Goal: Use online tool/utility: Utilize a website feature to perform a specific function

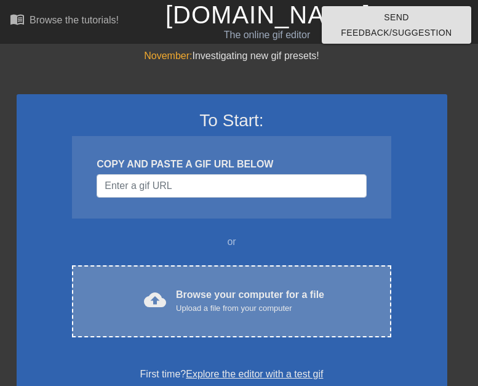
click at [223, 292] on div "Browse your computer for a file Upload a file from your computer" at bounding box center [250, 300] width 148 height 27
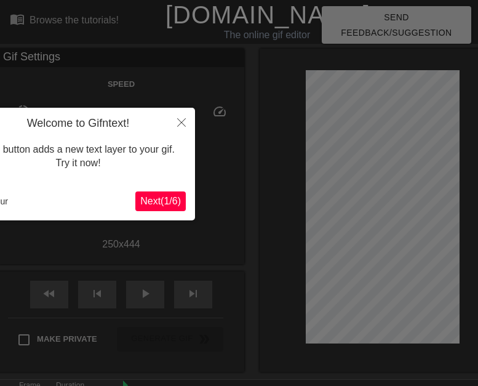
scroll to position [30, 0]
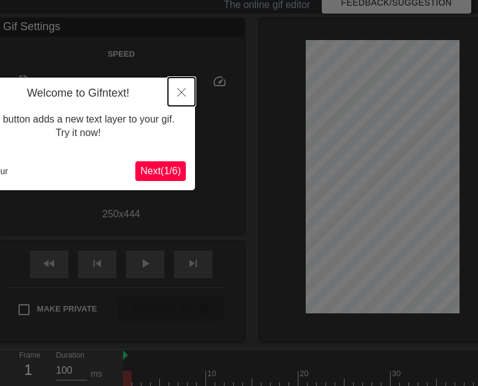
click at [182, 90] on icon "Close" at bounding box center [181, 92] width 9 height 9
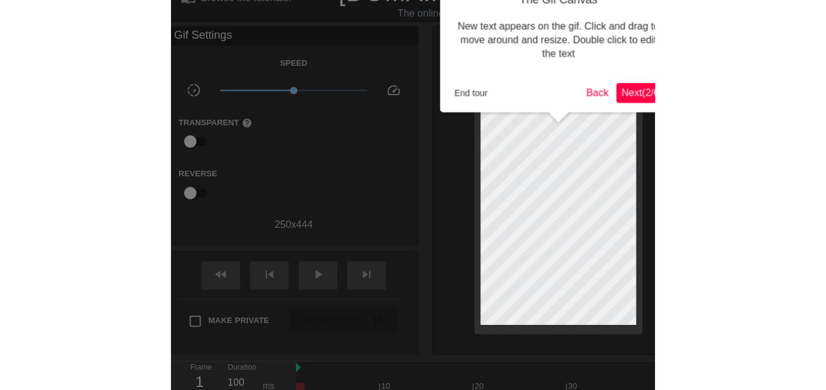
scroll to position [0, 0]
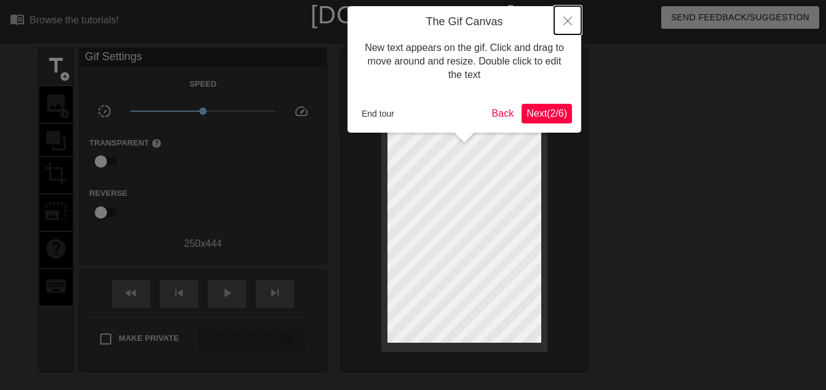
click at [477, 18] on button "Close" at bounding box center [567, 20] width 27 height 28
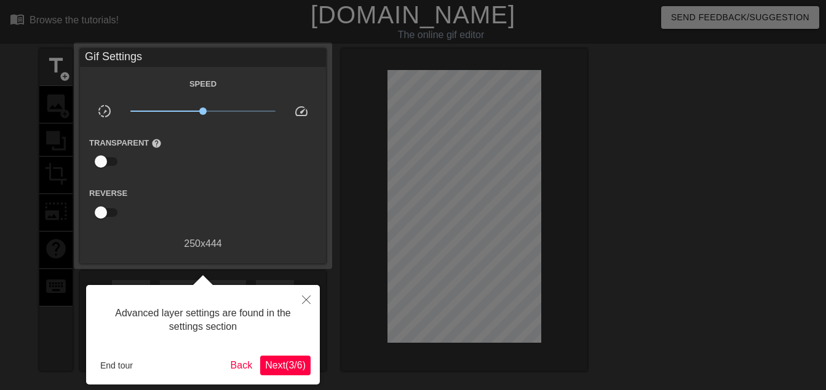
scroll to position [30, 0]
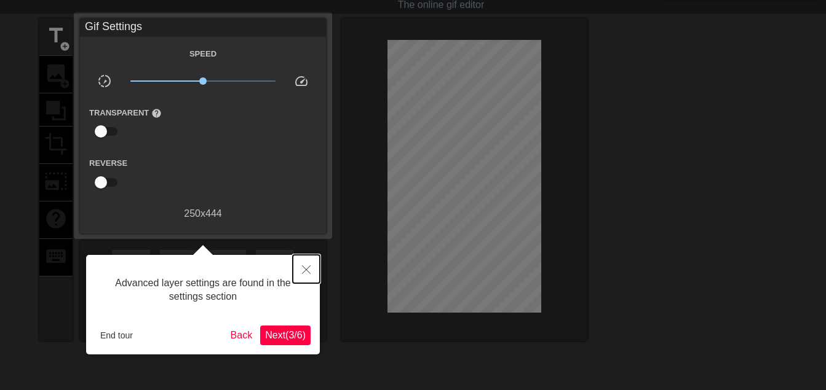
click at [306, 270] on icon "Close" at bounding box center [306, 270] width 9 height 9
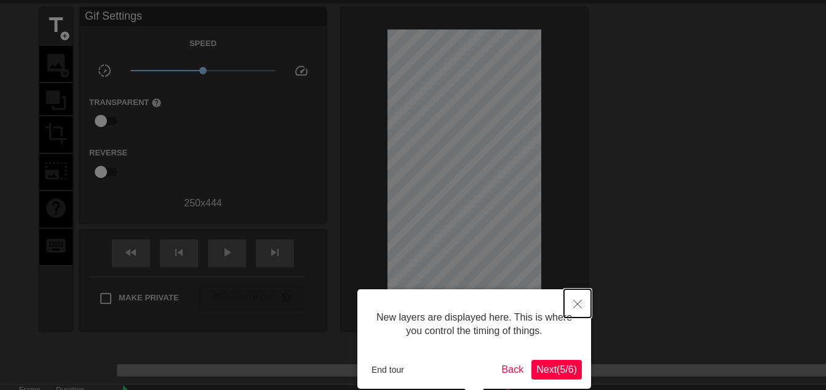
click at [477, 303] on icon "Close" at bounding box center [577, 304] width 9 height 9
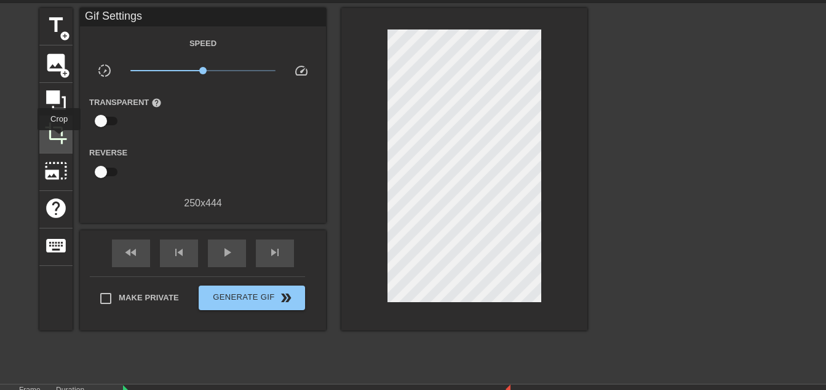
click at [58, 138] on span "crop" at bounding box center [55, 133] width 23 height 23
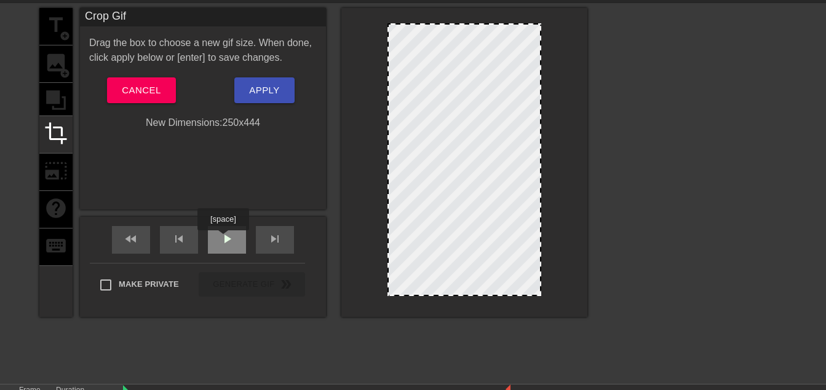
click at [223, 239] on span "play_arrow" at bounding box center [227, 239] width 15 height 15
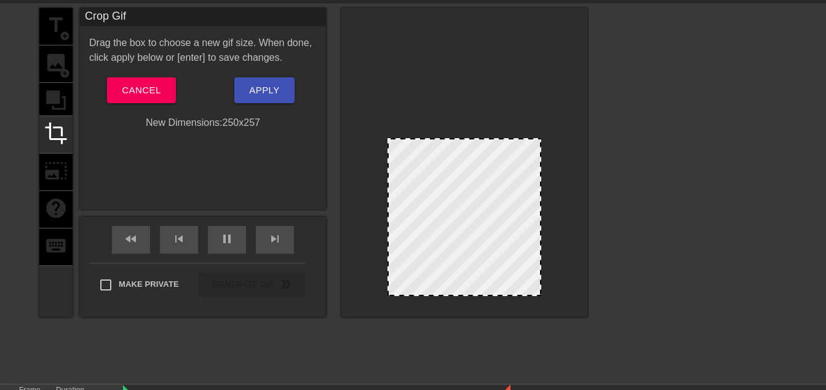
drag, startPoint x: 465, startPoint y: 23, endPoint x: 454, endPoint y: 138, distance: 115.5
click at [454, 138] on div at bounding box center [464, 140] width 151 height 6
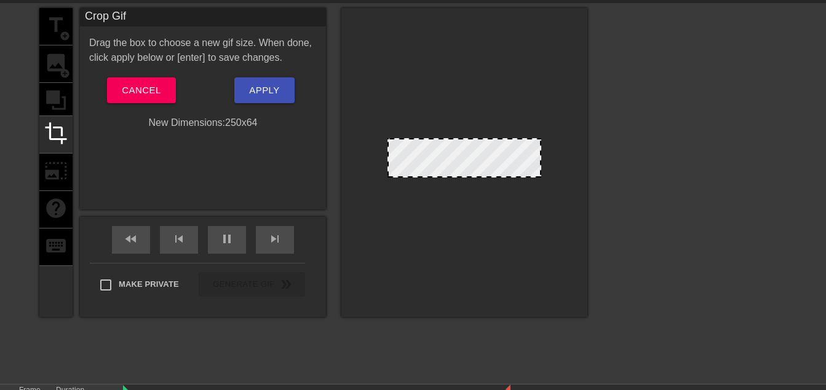
drag, startPoint x: 469, startPoint y: 293, endPoint x: 453, endPoint y: 175, distance: 119.7
drag, startPoint x: 389, startPoint y: 157, endPoint x: 376, endPoint y: 151, distance: 14.6
click at [376, 151] on div at bounding box center [464, 162] width 246 height 309
click at [476, 174] on div at bounding box center [464, 174] width 151 height 6
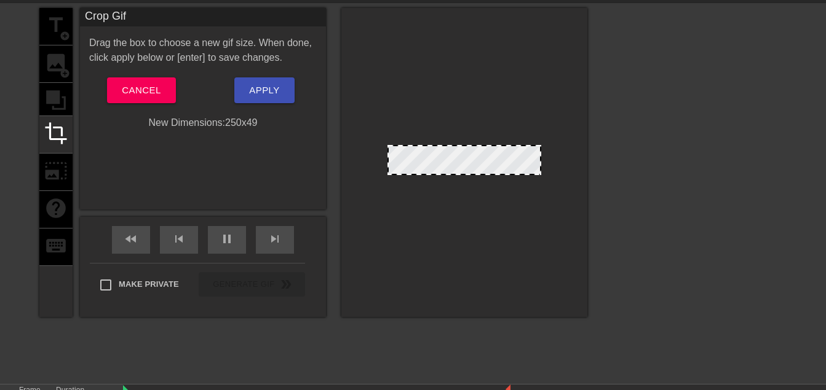
drag, startPoint x: 473, startPoint y: 138, endPoint x: 475, endPoint y: 145, distance: 6.9
click at [475, 145] on div at bounding box center [464, 146] width 151 height 6
click at [477, 173] on div at bounding box center [464, 172] width 151 height 6
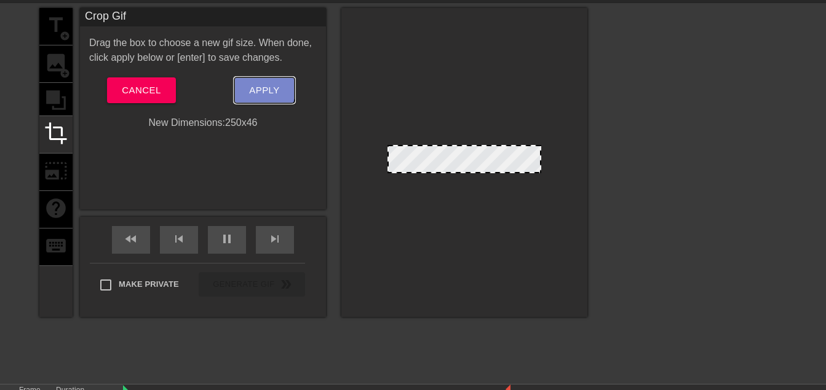
click at [261, 89] on span "Apply" at bounding box center [264, 90] width 30 height 16
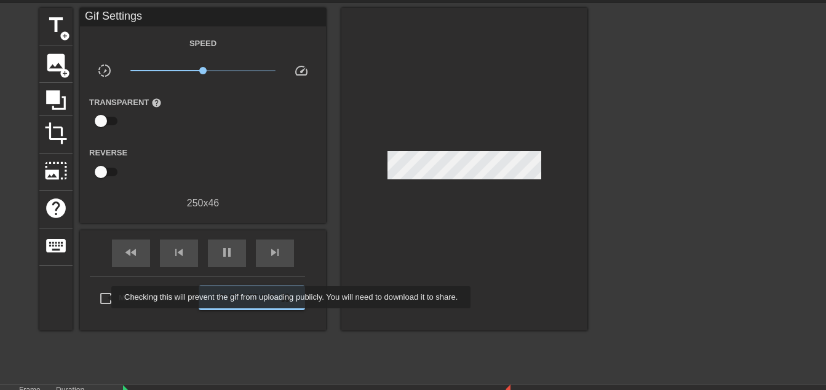
click at [104, 298] on input "Make Private" at bounding box center [106, 299] width 26 height 26
checkbox input "true"
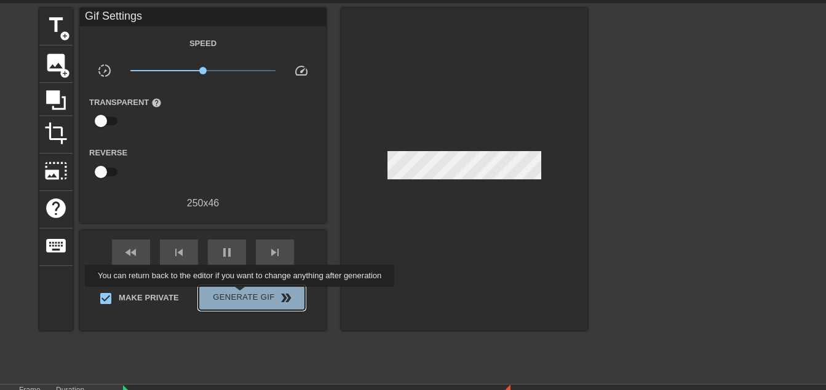
click at [241, 296] on span "Generate Gif double_arrow" at bounding box center [252, 298] width 97 height 15
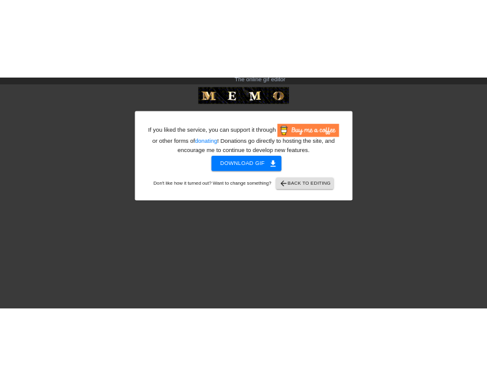
scroll to position [0, 0]
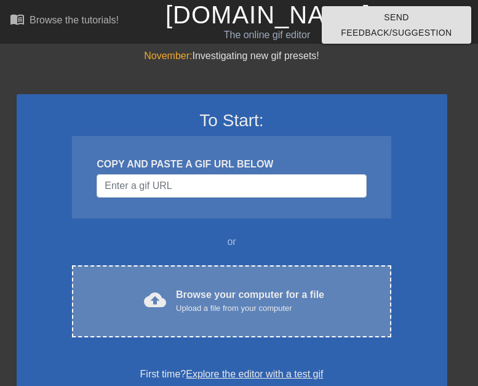
click at [259, 291] on div "Browse your computer for a file Upload a file from your computer" at bounding box center [250, 300] width 148 height 27
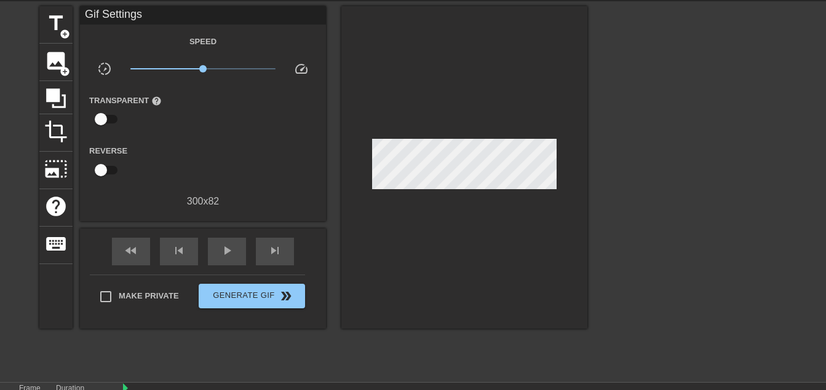
scroll to position [61, 0]
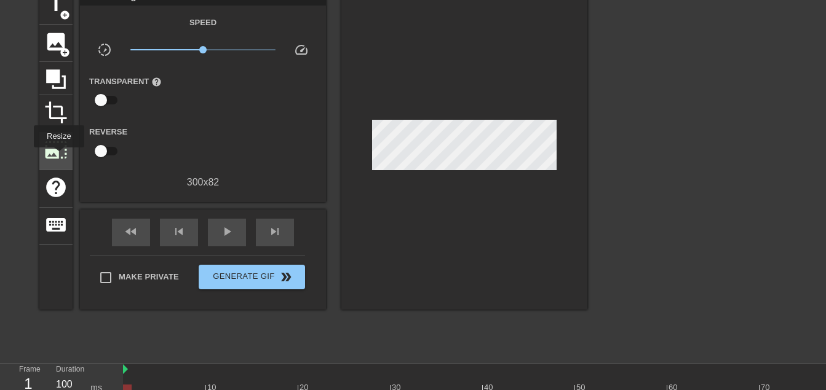
click at [58, 156] on span "photo_size_select_large" at bounding box center [55, 149] width 23 height 23
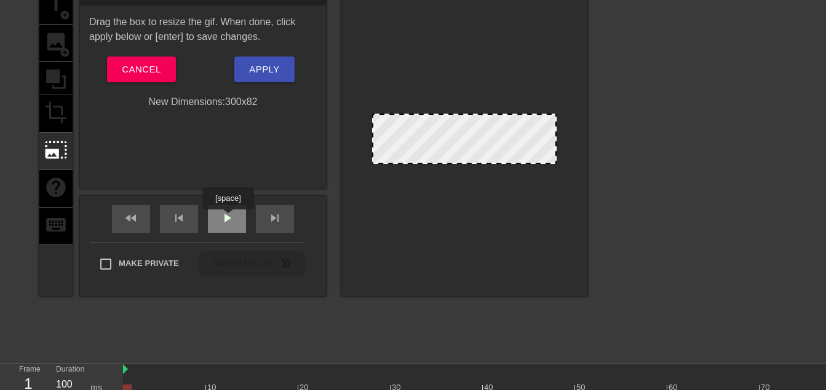
click at [228, 218] on span "play_arrow" at bounding box center [227, 218] width 15 height 15
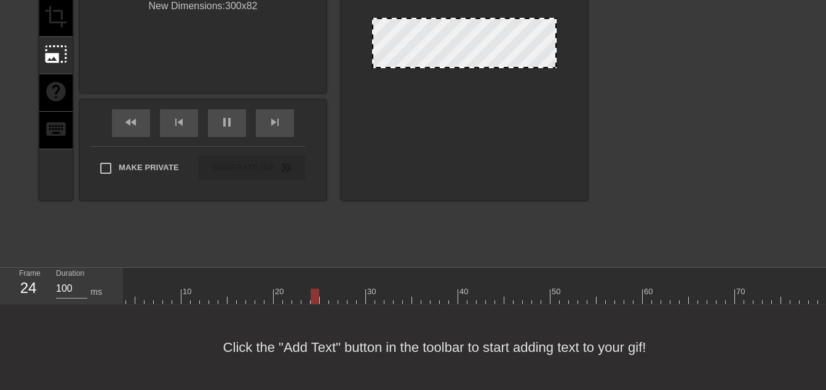
scroll to position [0, 0]
drag, startPoint x: 808, startPoint y: 269, endPoint x: 758, endPoint y: 265, distance: 50.6
click at [477, 268] on div at bounding box center [547, 274] width 849 height 12
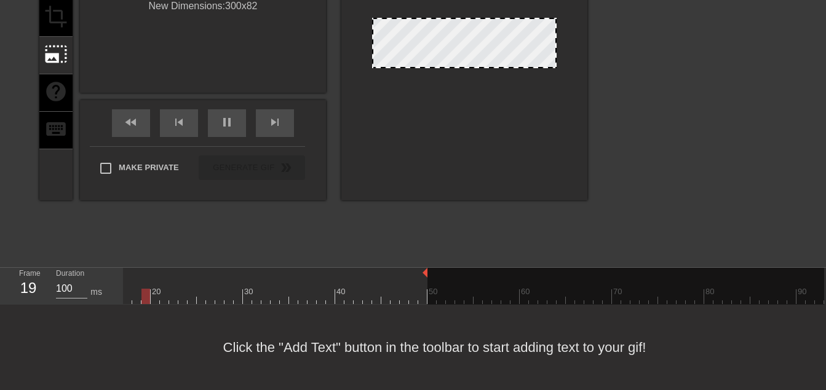
drag, startPoint x: 820, startPoint y: 263, endPoint x: 422, endPoint y: 266, distance: 397.9
drag, startPoint x: 424, startPoint y: 263, endPoint x: 344, endPoint y: 274, distance: 81.2
click at [344, 274] on div "10 20 30 40 50 60 70 80 90" at bounding box center [399, 286] width 849 height 36
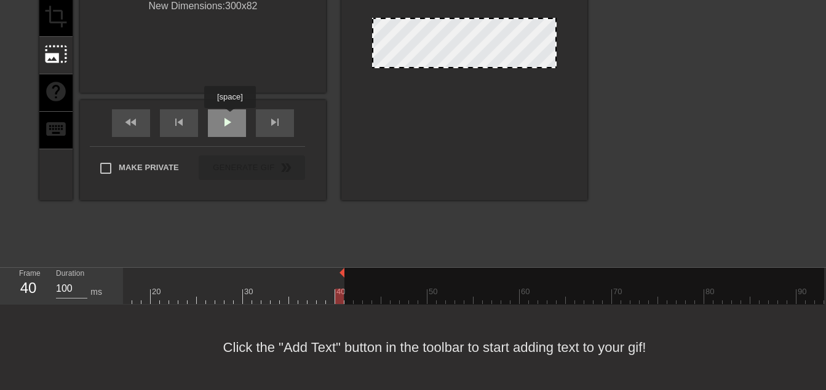
click at [229, 116] on span "play_arrow" at bounding box center [227, 122] width 15 height 15
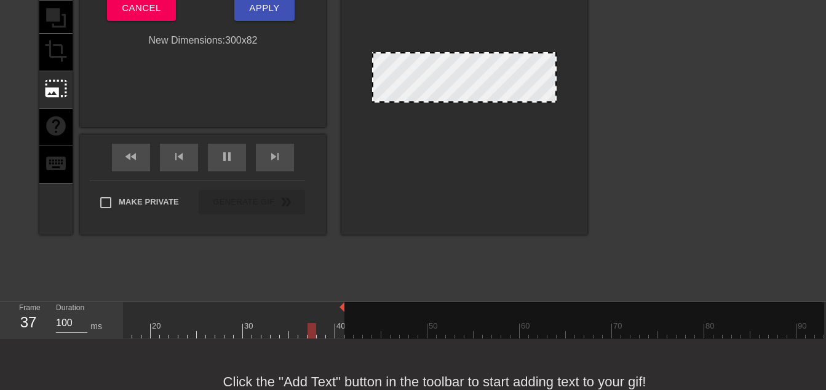
scroll to position [105, 0]
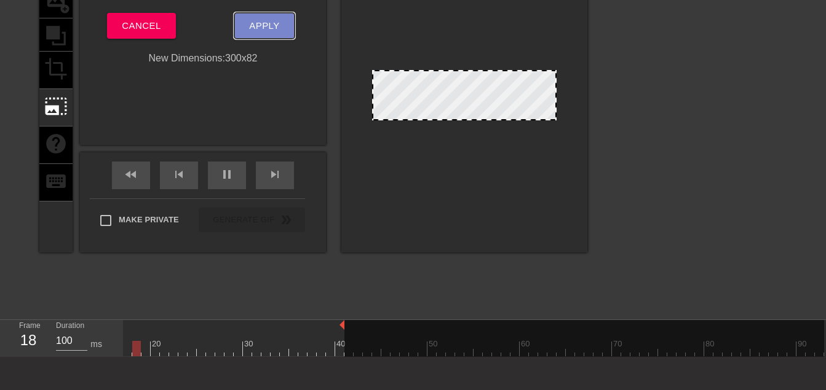
click at [272, 28] on span "Apply" at bounding box center [264, 26] width 30 height 16
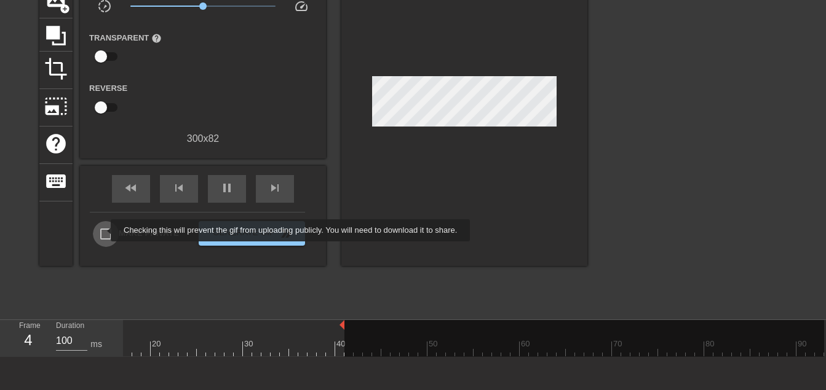
click at [103, 231] on input "Make Private" at bounding box center [106, 234] width 26 height 26
checkbox input "true"
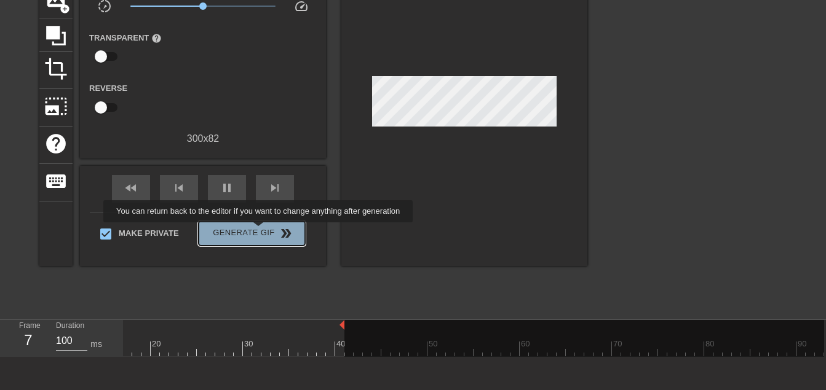
click at [259, 231] on span "Generate Gif double_arrow" at bounding box center [252, 233] width 97 height 15
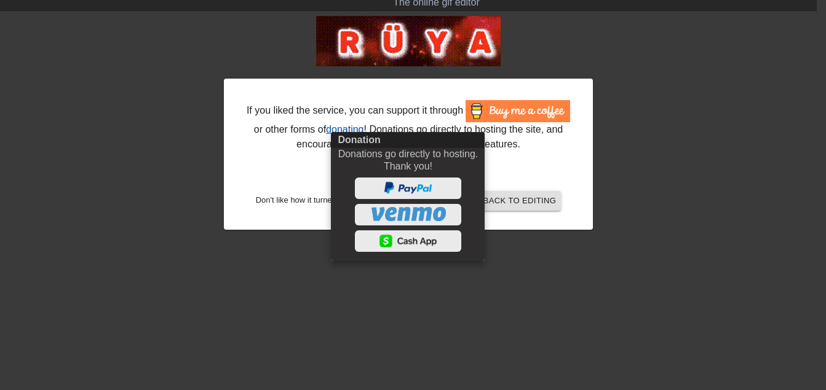
scroll to position [23, 0]
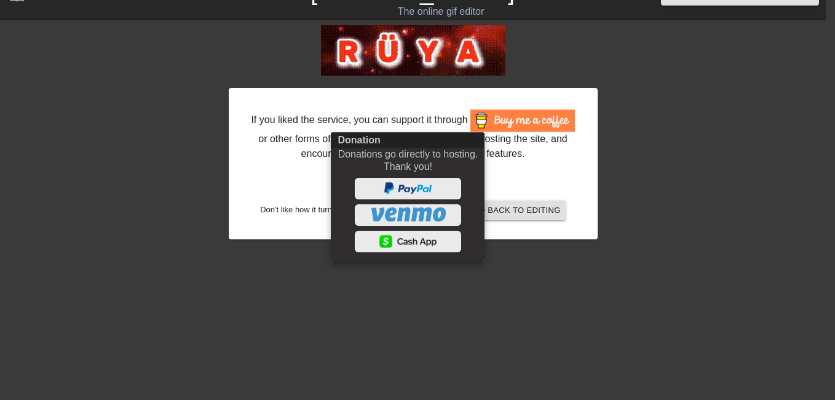
click at [477, 278] on div at bounding box center [417, 200] width 835 height 400
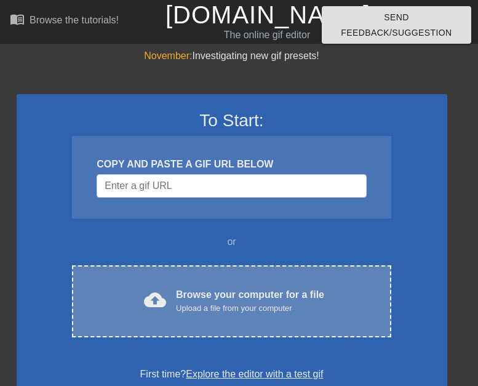
click at [209, 293] on div "Browse your computer for a file Upload a file from your computer" at bounding box center [250, 300] width 148 height 27
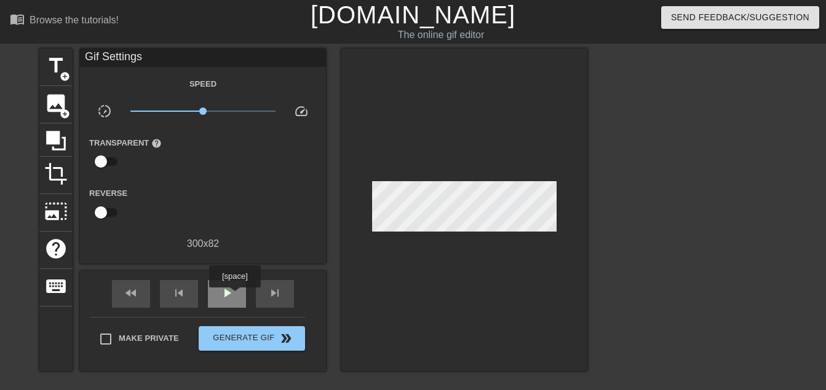
click at [234, 295] on span "play_arrow" at bounding box center [227, 293] width 15 height 15
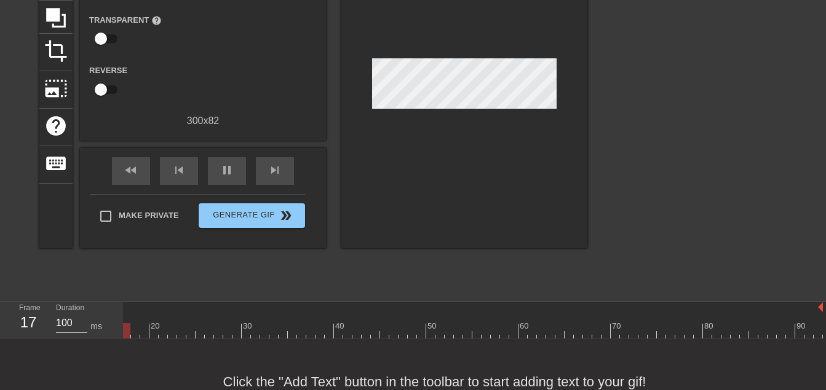
scroll to position [0, 148]
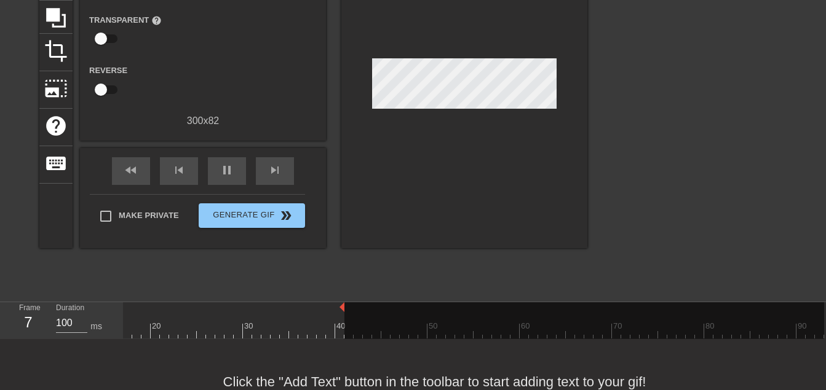
drag, startPoint x: 820, startPoint y: 308, endPoint x: 344, endPoint y: 326, distance: 476.9
click at [344, 326] on div "10 20 30 40 50 60 70 80 90" at bounding box center [399, 321] width 849 height 36
click at [347, 307] on div "10 20 30 40 50 60 70 80 90" at bounding box center [399, 321] width 849 height 36
drag, startPoint x: 353, startPoint y: 307, endPoint x: 338, endPoint y: 320, distance: 20.5
click at [338, 320] on div "10 20 30 40 50 60 70 80 90" at bounding box center [399, 321] width 849 height 36
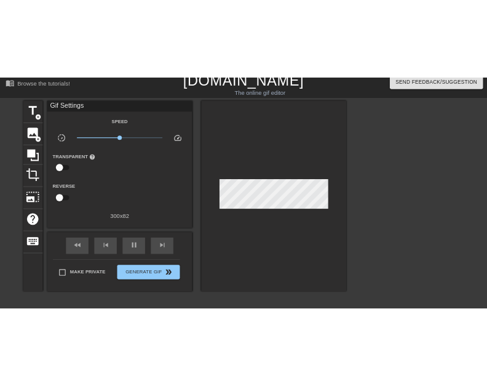
scroll to position [0, 0]
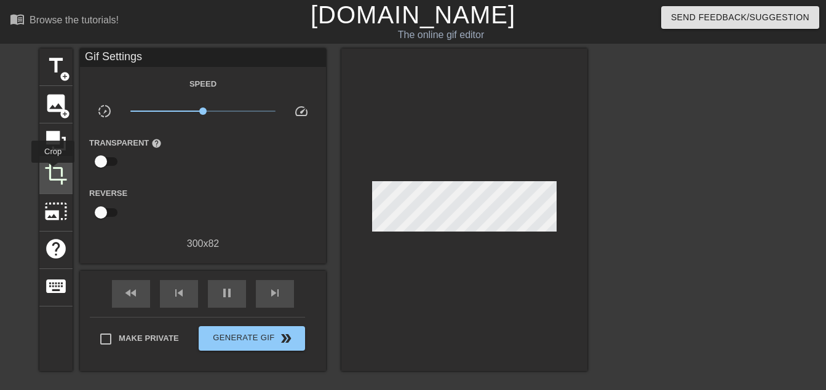
click at [53, 172] on span "crop" at bounding box center [55, 173] width 23 height 23
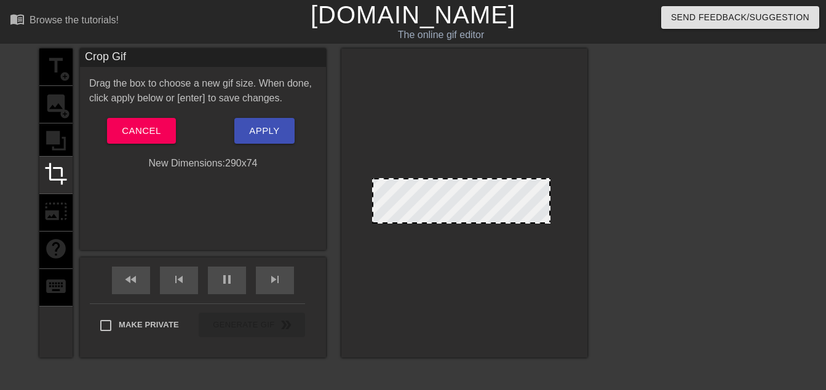
drag, startPoint x: 554, startPoint y: 199, endPoint x: 548, endPoint y: 198, distance: 6.2
drag, startPoint x: 374, startPoint y: 202, endPoint x: 381, endPoint y: 203, distance: 6.2
click at [468, 218] on div at bounding box center [464, 218] width 170 height 6
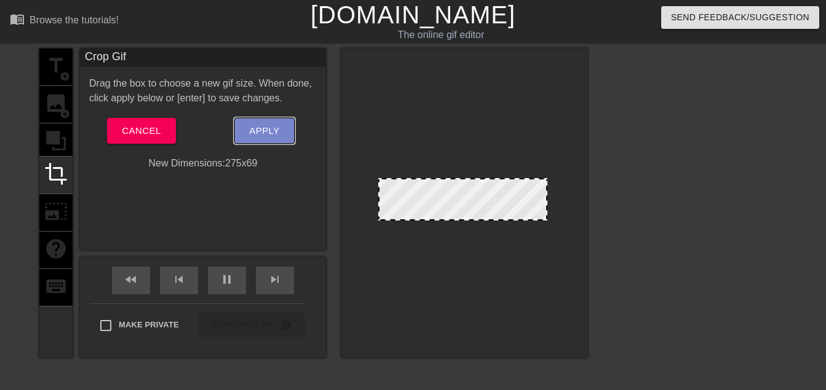
click at [272, 127] on span "Apply" at bounding box center [264, 131] width 30 height 16
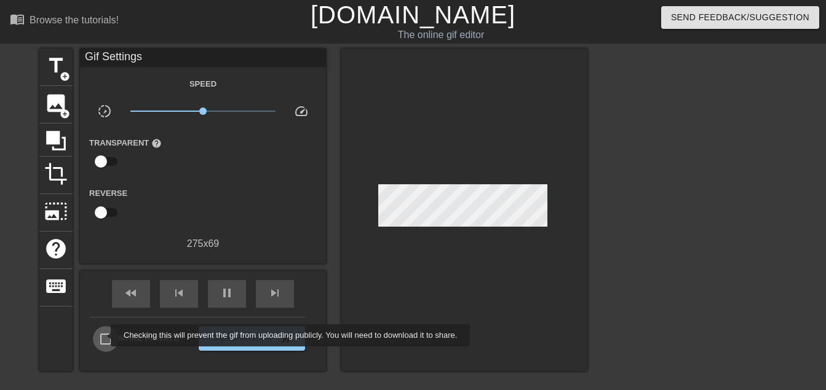
click at [103, 336] on input "Make Private" at bounding box center [106, 340] width 26 height 26
checkbox input "true"
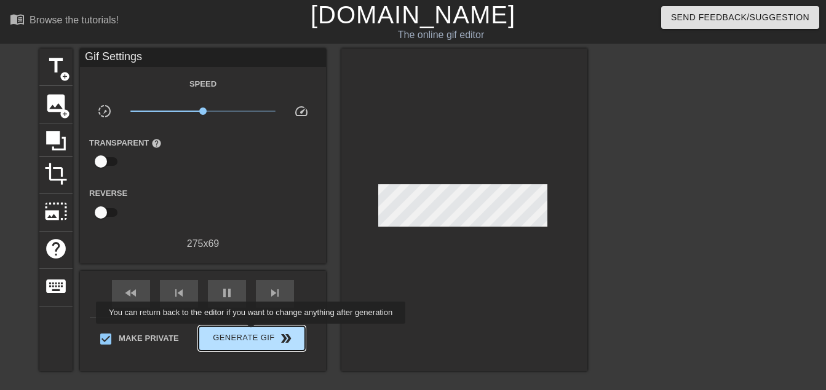
click at [252, 333] on span "Generate Gif double_arrow" at bounding box center [252, 338] width 97 height 15
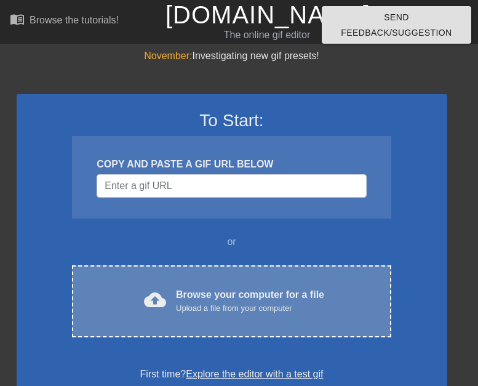
click at [227, 297] on div "Browse your computer for a file Upload a file from your computer" at bounding box center [250, 300] width 148 height 27
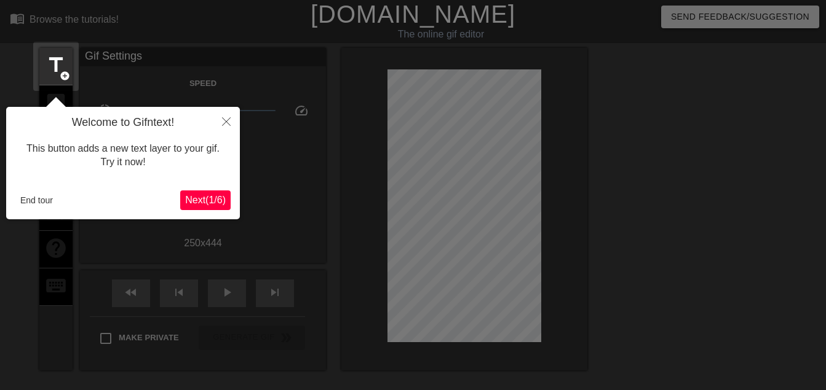
scroll to position [30, 0]
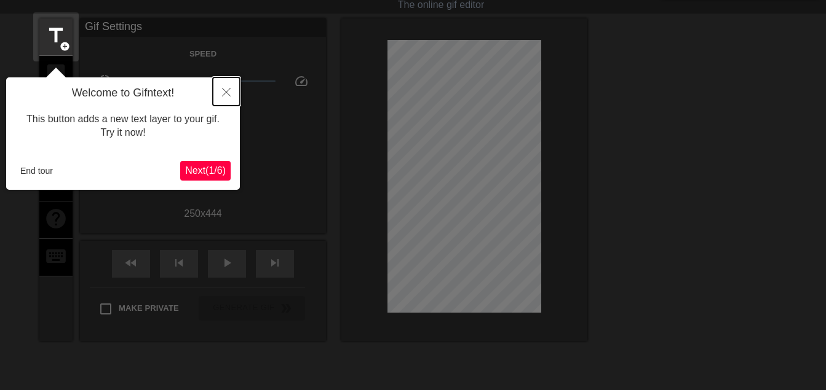
click at [228, 90] on icon "Close" at bounding box center [226, 92] width 9 height 9
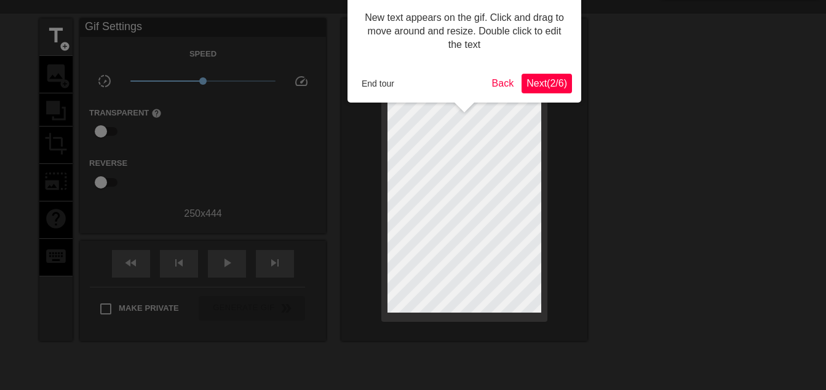
scroll to position [0, 0]
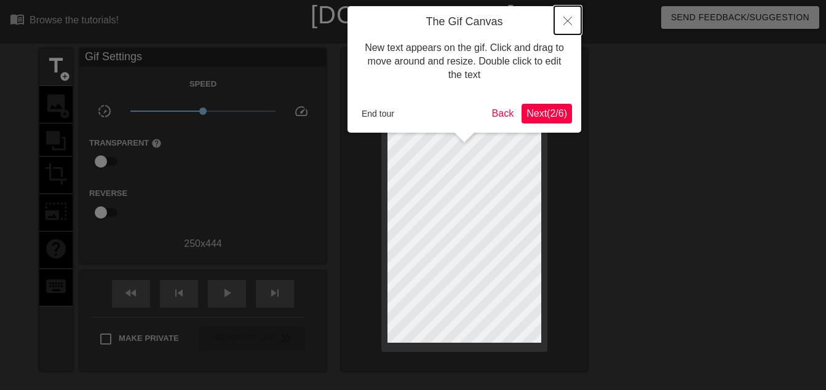
click at [477, 20] on icon "Close" at bounding box center [567, 21] width 9 height 9
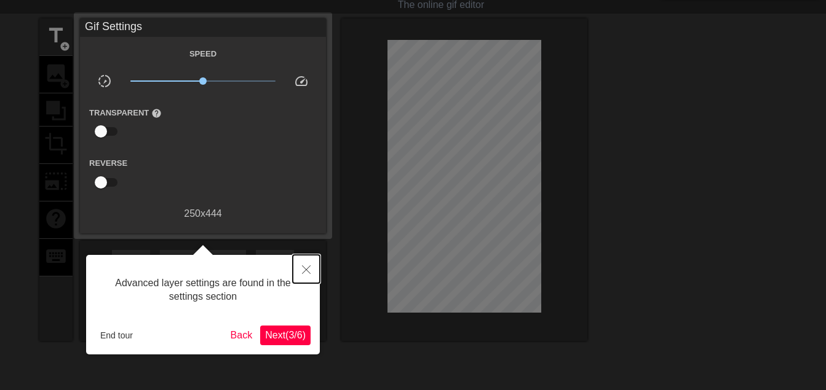
click at [312, 266] on button "Close" at bounding box center [306, 269] width 27 height 28
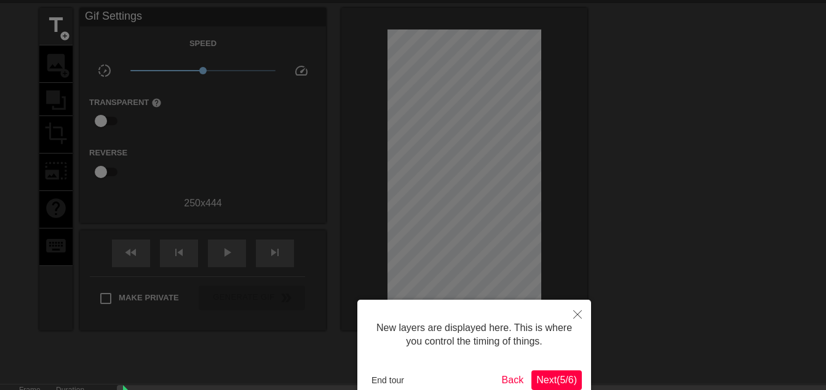
scroll to position [10, 0]
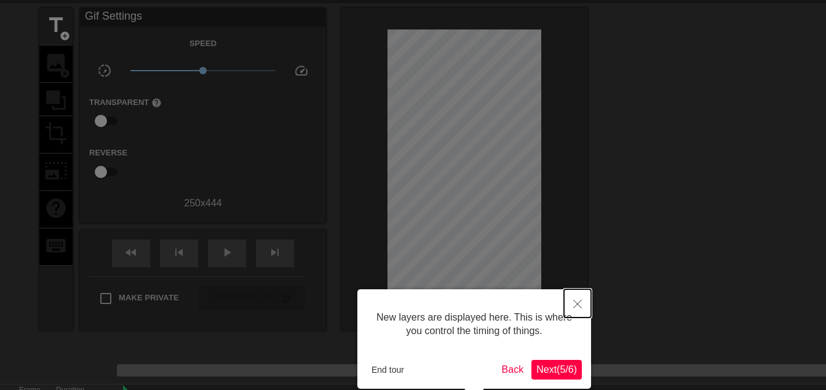
click at [477, 304] on icon "Close" at bounding box center [577, 304] width 9 height 9
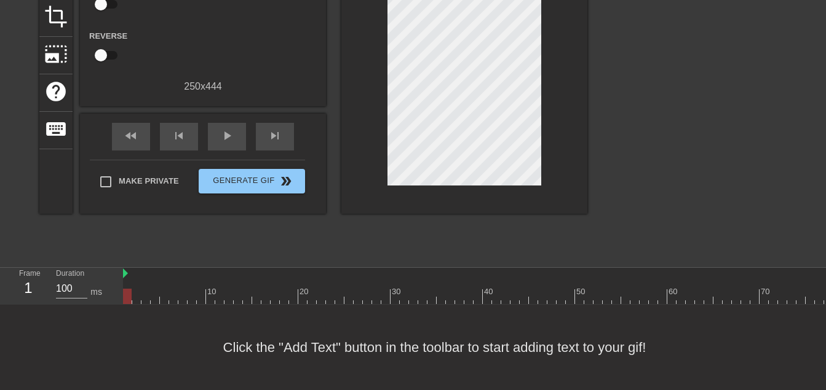
scroll to position [164, 0]
click at [228, 129] on span "play_arrow" at bounding box center [227, 136] width 15 height 15
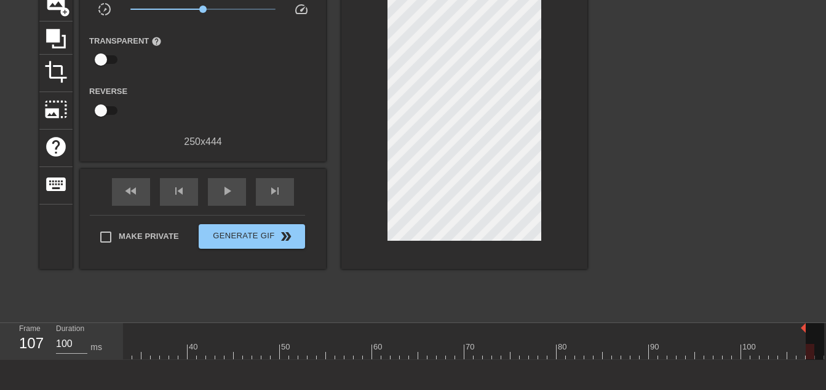
scroll to position [0, 295]
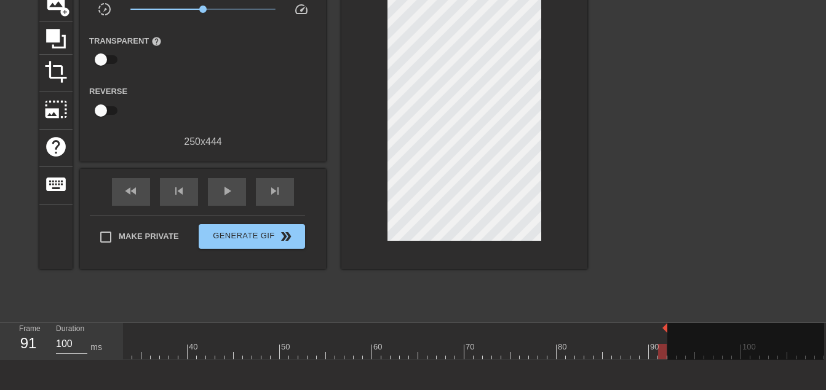
drag, startPoint x: 825, startPoint y: 328, endPoint x: 670, endPoint y: 331, distance: 154.4
click at [477, 331] on div "10 20 30 40 50 60 70 80 90 100" at bounding box center [326, 341] width 996 height 36
click at [223, 191] on span "play_arrow" at bounding box center [227, 191] width 15 height 15
click at [125, 334] on div at bounding box center [247, 329] width 839 height 12
drag, startPoint x: 667, startPoint y: 329, endPoint x: 651, endPoint y: 330, distance: 15.4
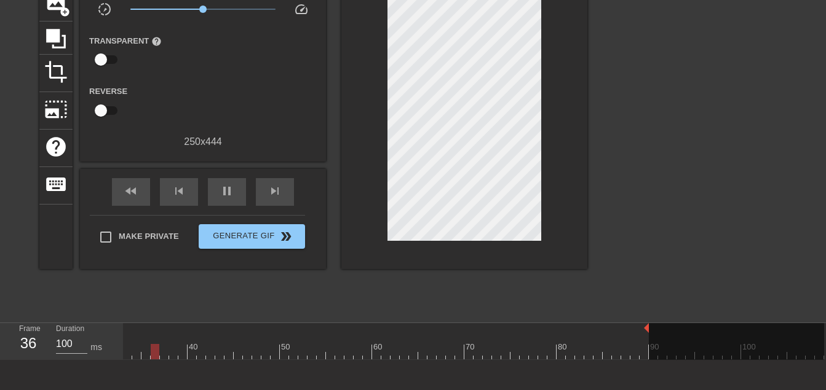
click at [477, 330] on div "10 20 30 40 50 60 70 80 90 100" at bounding box center [326, 341] width 996 height 36
click at [129, 330] on div at bounding box center [238, 329] width 821 height 12
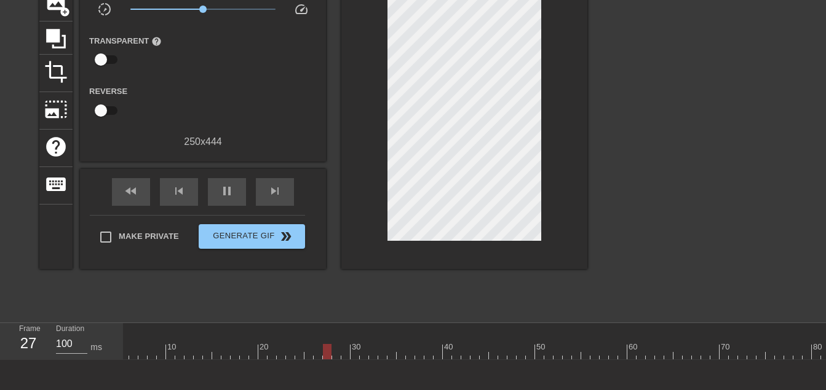
scroll to position [0, 0]
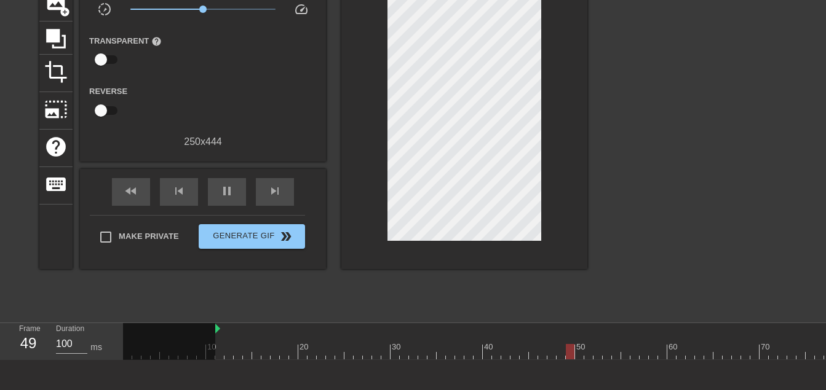
drag, startPoint x: 125, startPoint y: 330, endPoint x: 216, endPoint y: 349, distance: 92.3
click at [216, 349] on div "10 20 30 40 50 60 70 80 90 100" at bounding box center [621, 341] width 996 height 36
drag, startPoint x: 216, startPoint y: 330, endPoint x: 250, endPoint y: 340, distance: 34.6
click at [250, 340] on div "10 20 30 40 50 60 70 80 90 100" at bounding box center [621, 341] width 996 height 36
click at [52, 68] on span "crop" at bounding box center [55, 71] width 23 height 23
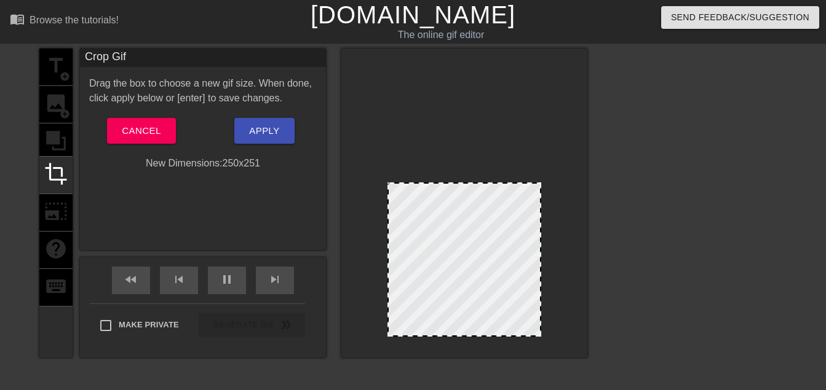
drag, startPoint x: 467, startPoint y: 63, endPoint x: 474, endPoint y: 182, distance: 118.9
click at [474, 182] on div at bounding box center [464, 184] width 151 height 6
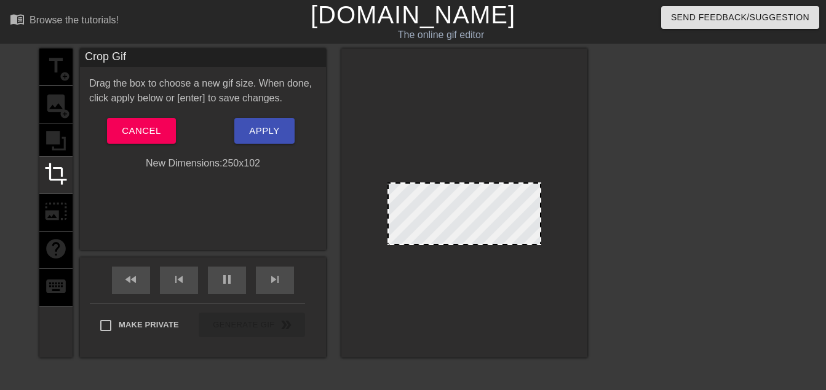
drag, startPoint x: 474, startPoint y: 336, endPoint x: 475, endPoint y: 245, distance: 91.6
click at [475, 245] on div at bounding box center [464, 244] width 151 height 6
drag, startPoint x: 472, startPoint y: 244, endPoint x: 471, endPoint y: 232, distance: 11.7
click at [471, 232] on div at bounding box center [464, 232] width 151 height 6
click at [476, 237] on div at bounding box center [464, 235] width 151 height 6
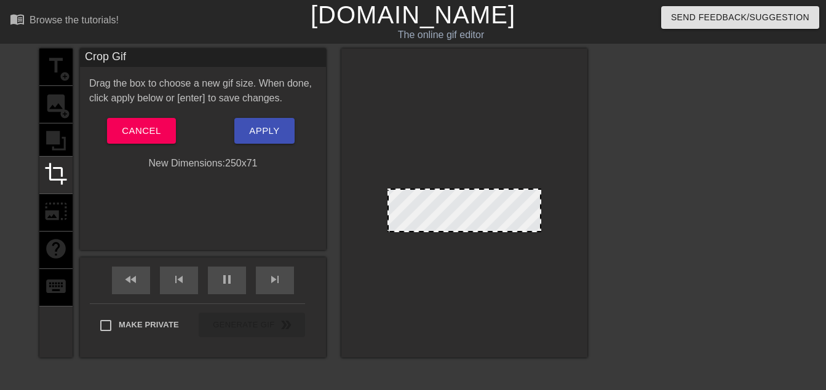
click at [477, 233] on div at bounding box center [464, 231] width 151 height 6
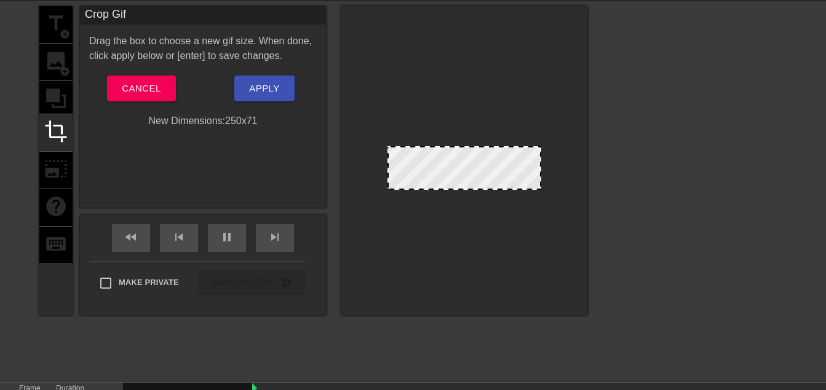
scroll to position [61, 0]
